Goal: Find contact information: Find contact information

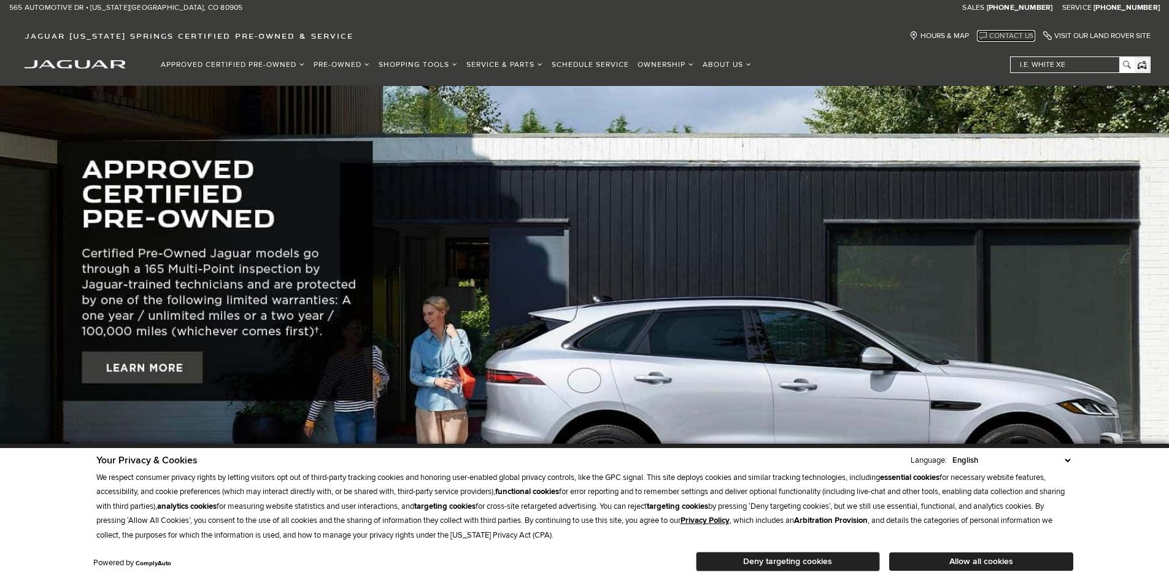
click at [1001, 36] on link "Contact Us" at bounding box center [1006, 35] width 56 height 9
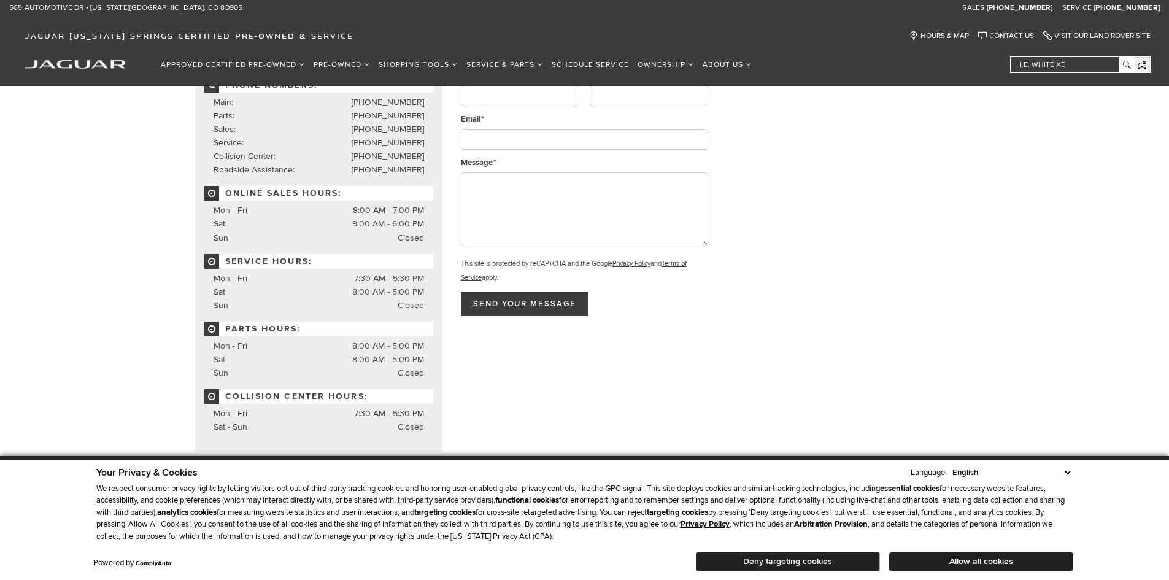
scroll to position [123, 0]
click at [228, 350] on li "Mon - Fri 8:00 AM - 5:00 PM" at bounding box center [319, 345] width 210 height 14
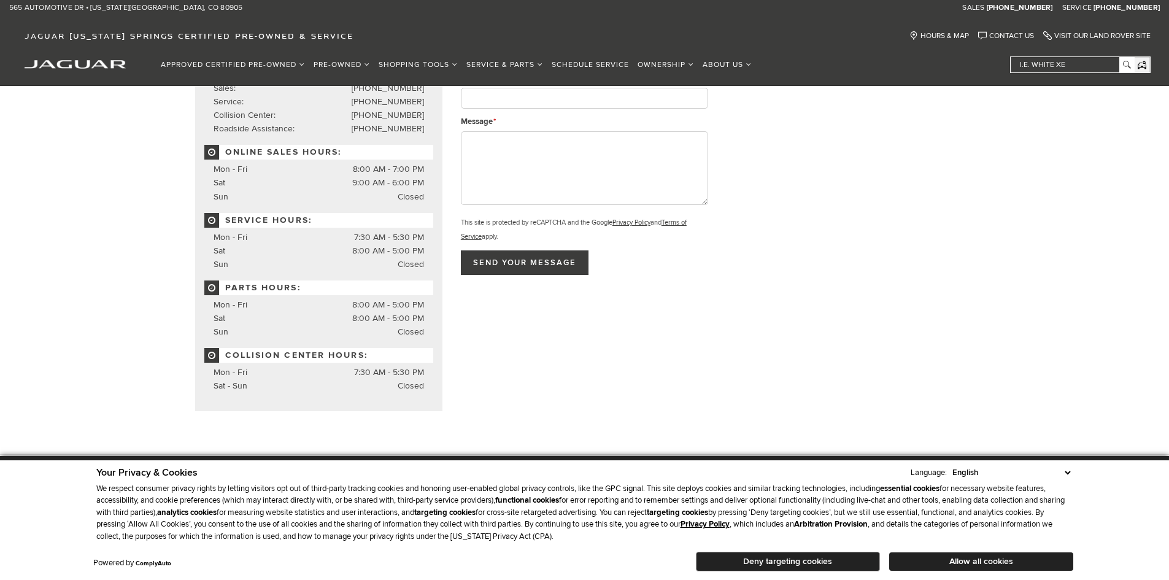
scroll to position [245, 0]
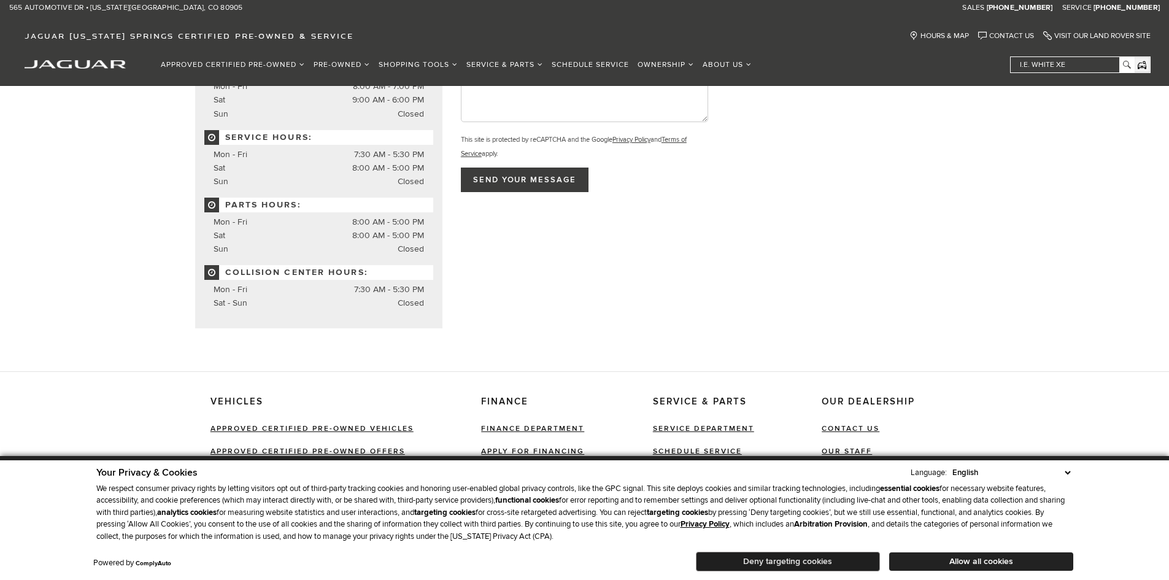
click at [804, 556] on button "Deny targeting cookies" at bounding box center [788, 562] width 184 height 20
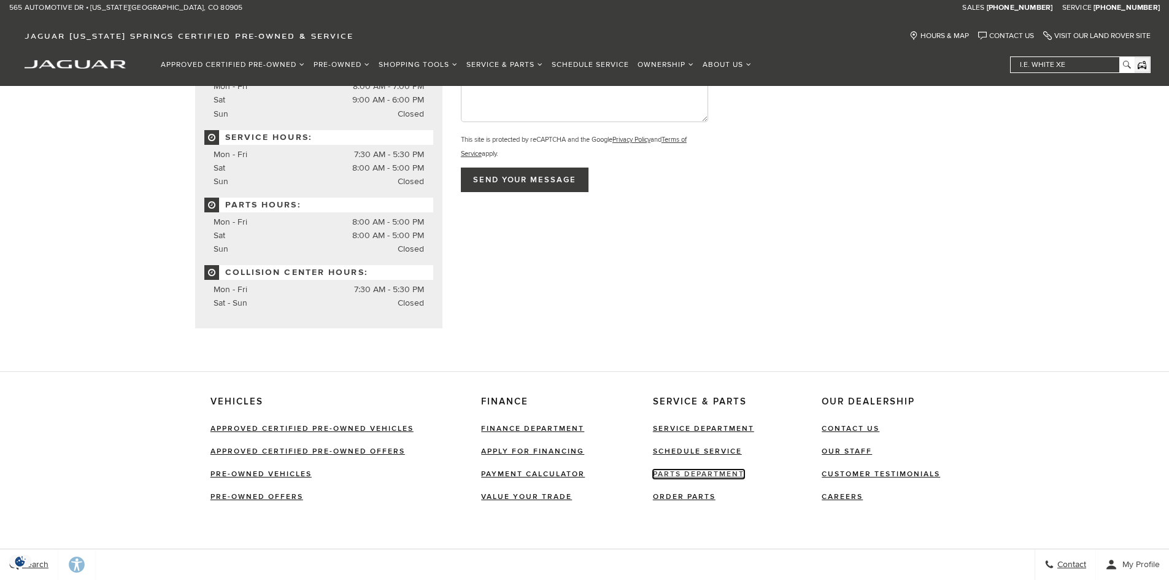
click at [685, 469] on link "Parts Department" at bounding box center [698, 473] width 91 height 9
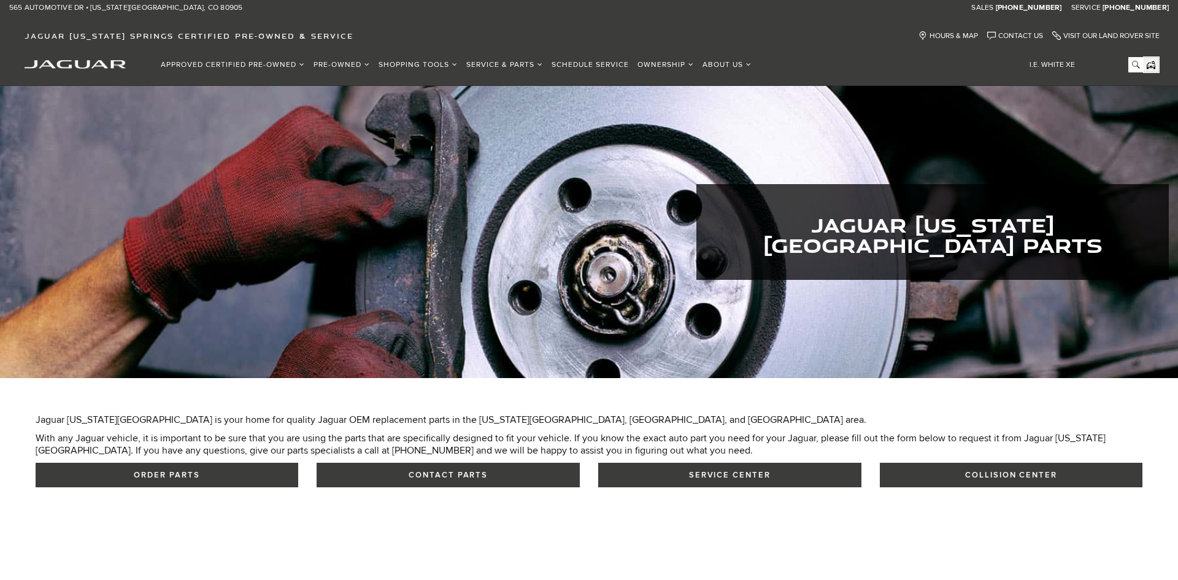
click at [461, 498] on div "Jaguar Colorado Springs is your home for quality Jaguar OEM replacement parts i…" at bounding box center [590, 457] width 1108 height 86
click at [468, 483] on button "Contact Parts" at bounding box center [448, 475] width 263 height 25
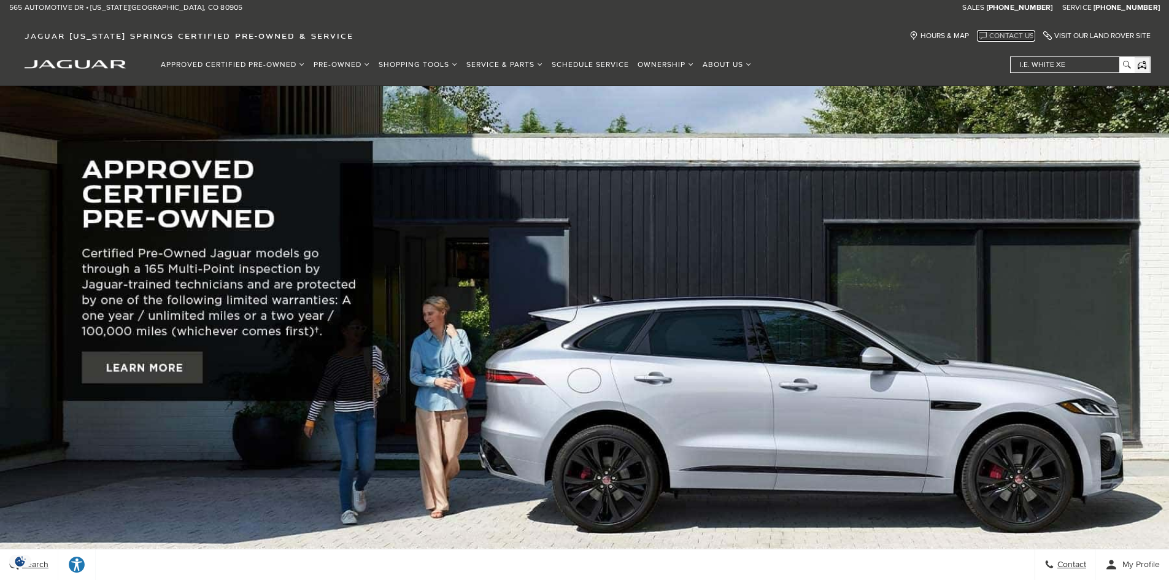
click at [993, 36] on link "Contact Us" at bounding box center [1006, 35] width 56 height 9
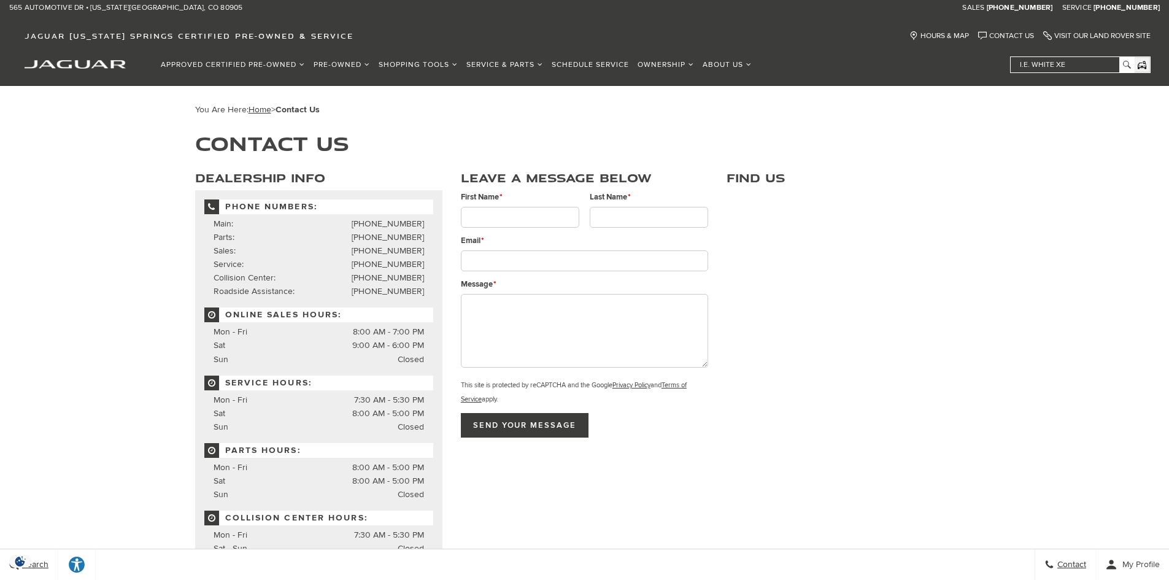
click at [355, 142] on h1 "Contact Us" at bounding box center [584, 143] width 779 height 20
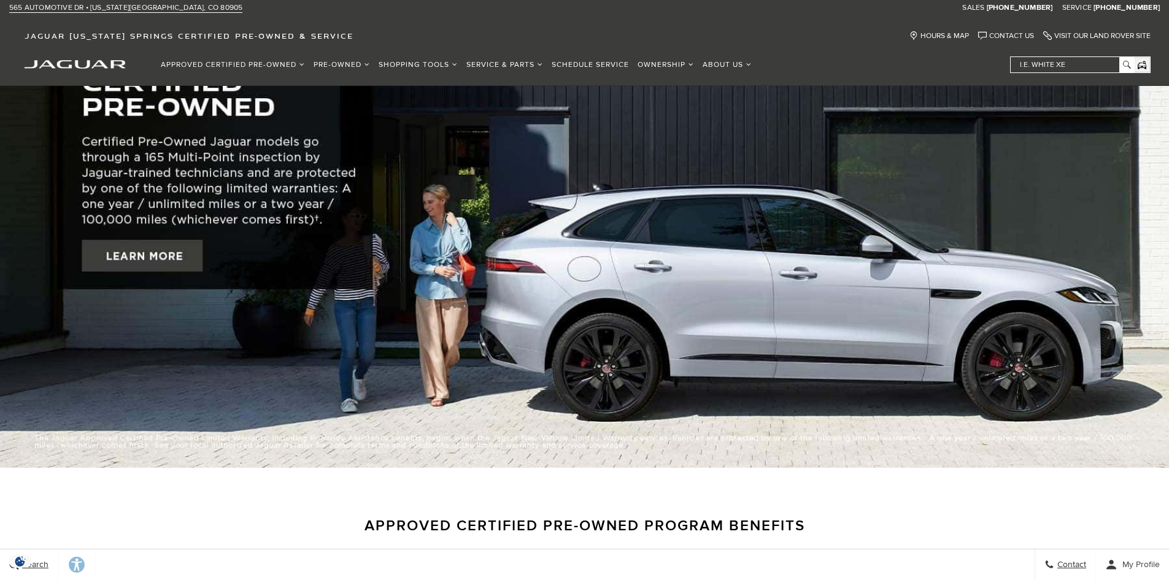
scroll to position [123, 0]
